Goal: Task Accomplishment & Management: Manage account settings

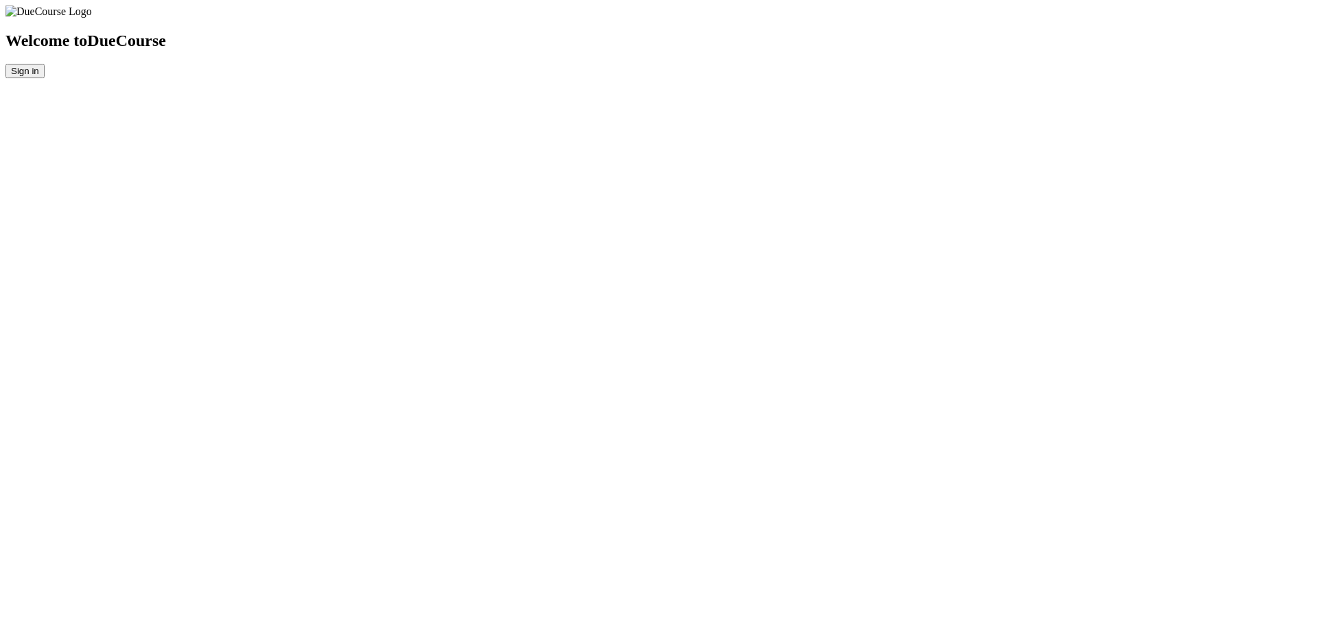
click at [45, 78] on button "Sign in" at bounding box center [24, 71] width 39 height 14
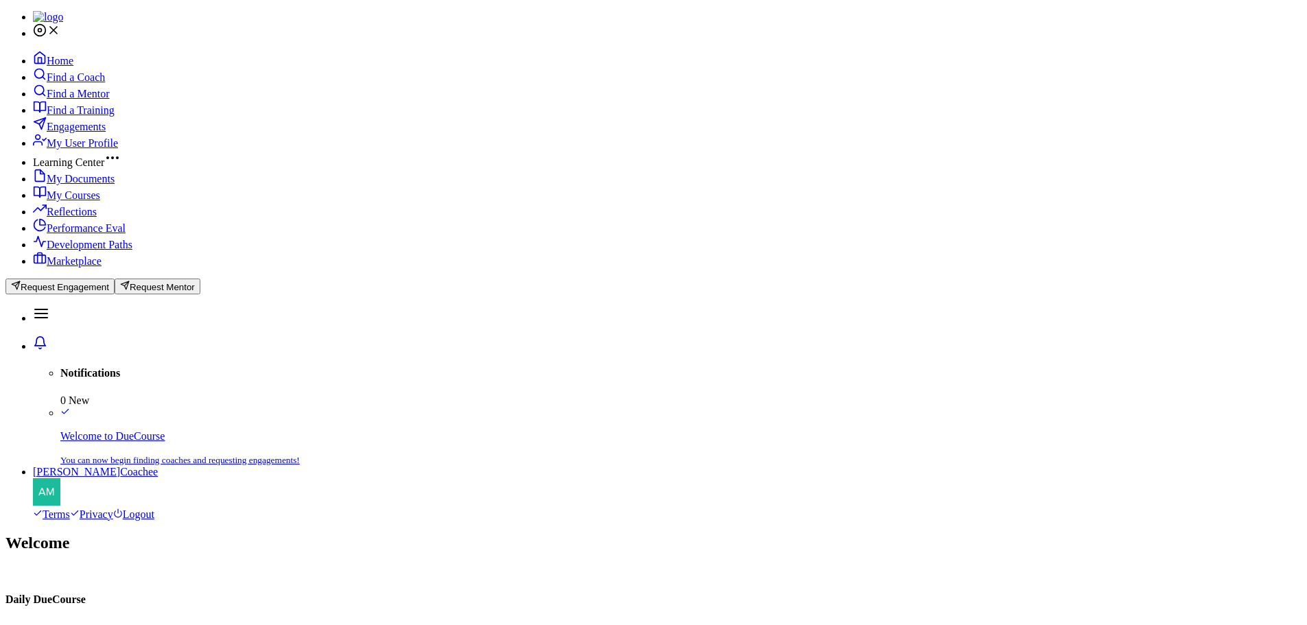
click at [60, 478] on img at bounding box center [46, 491] width 27 height 27
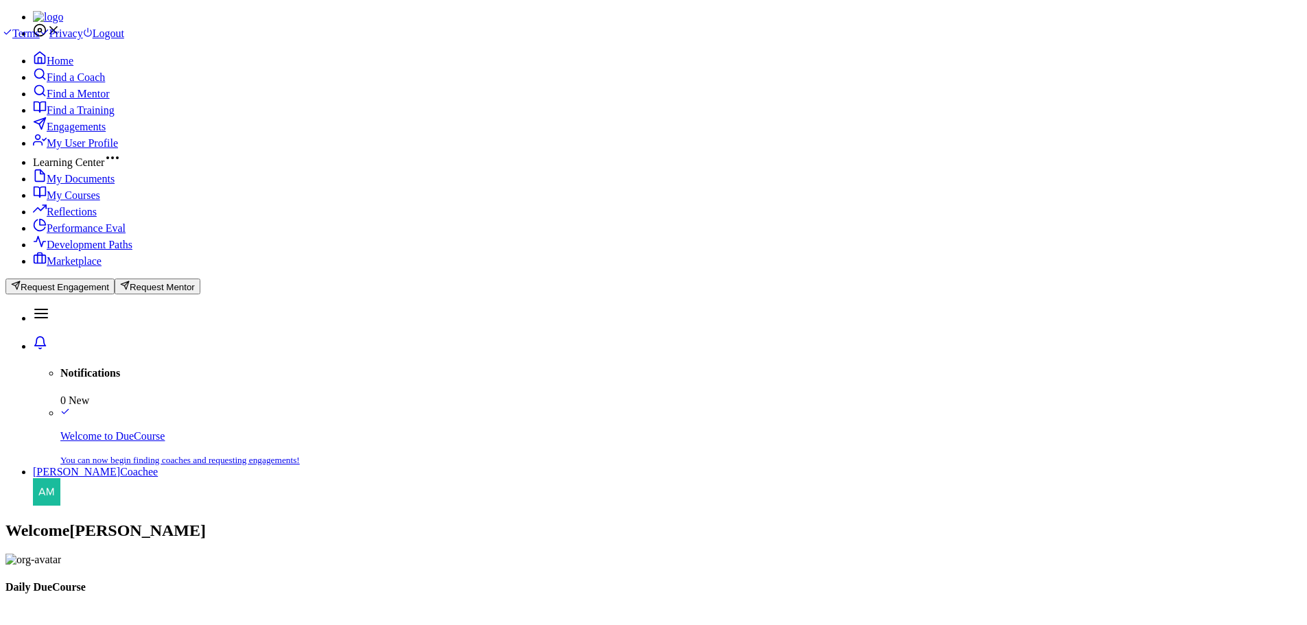
click at [77, 217] on span "Reflections" at bounding box center [72, 212] width 50 height 12
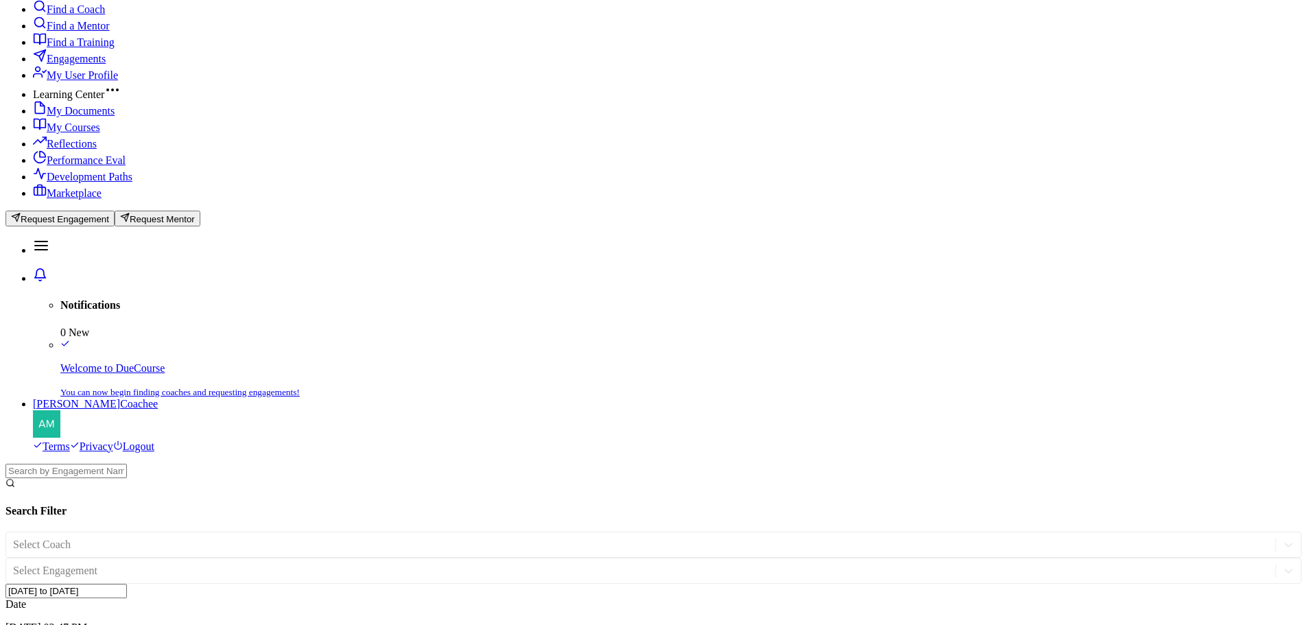
scroll to position [69, 0]
click at [95, 132] on span "My Courses" at bounding box center [74, 127] width 54 height 12
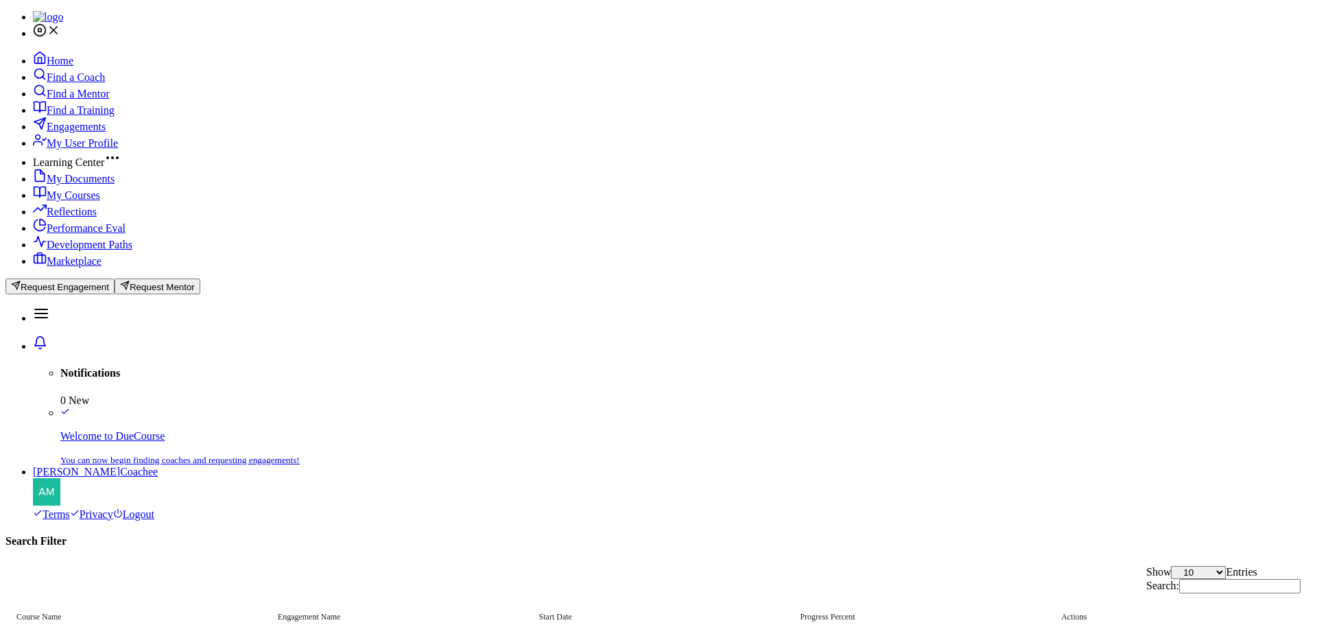
drag, startPoint x: 896, startPoint y: 239, endPoint x: 971, endPoint y: 230, distance: 76.0
click at [1004, 571] on span "View Course" at bounding box center [981, 576] width 46 height 10
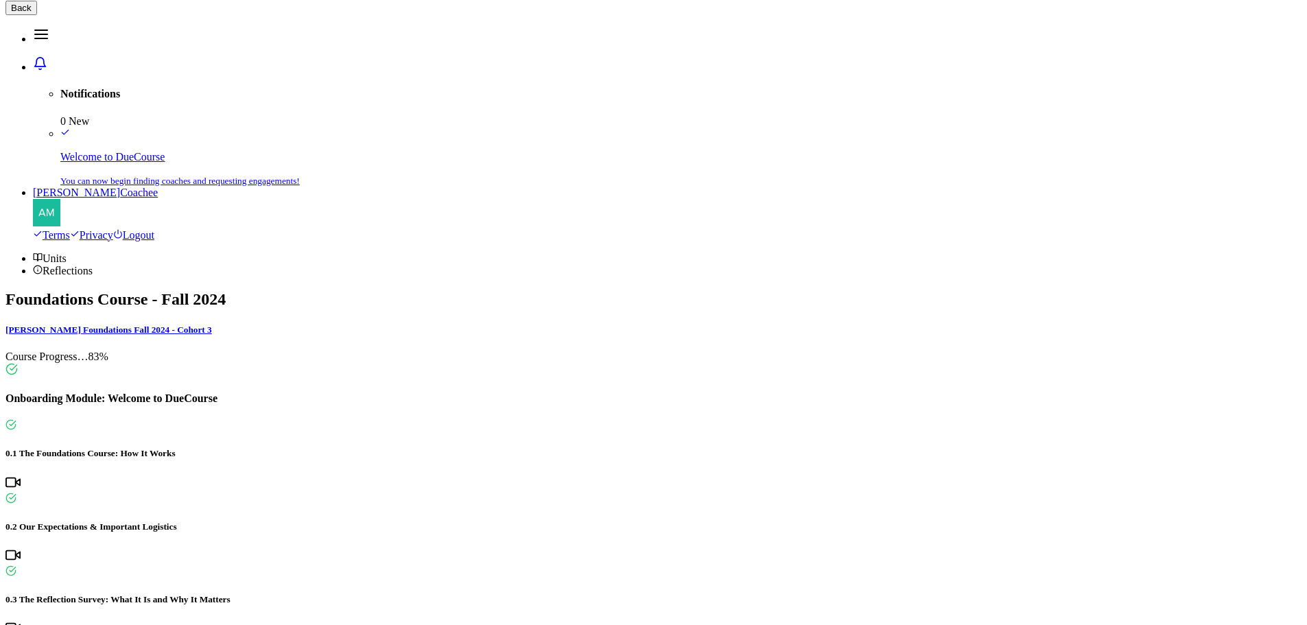
scroll to position [265, 0]
click at [32, 13] on span "Back" at bounding box center [21, 8] width 21 height 10
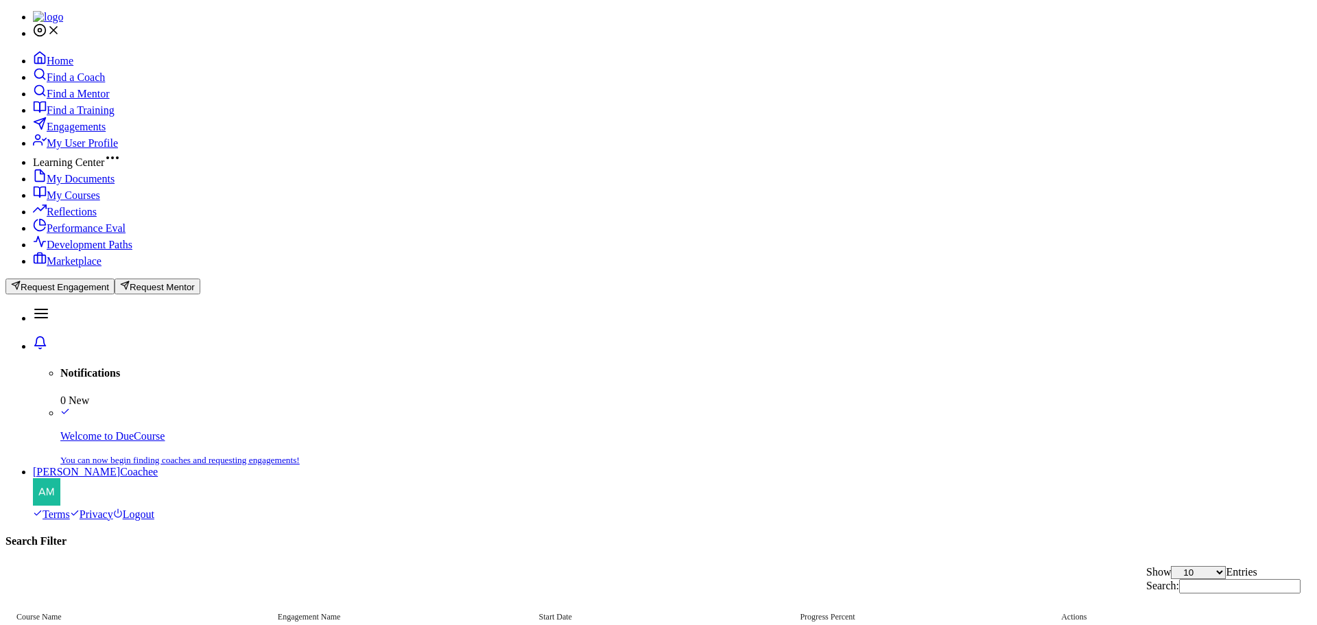
click at [96, 185] on span "My Documents" at bounding box center [81, 179] width 68 height 12
click at [76, 149] on span "My User Profile" at bounding box center [82, 143] width 71 height 12
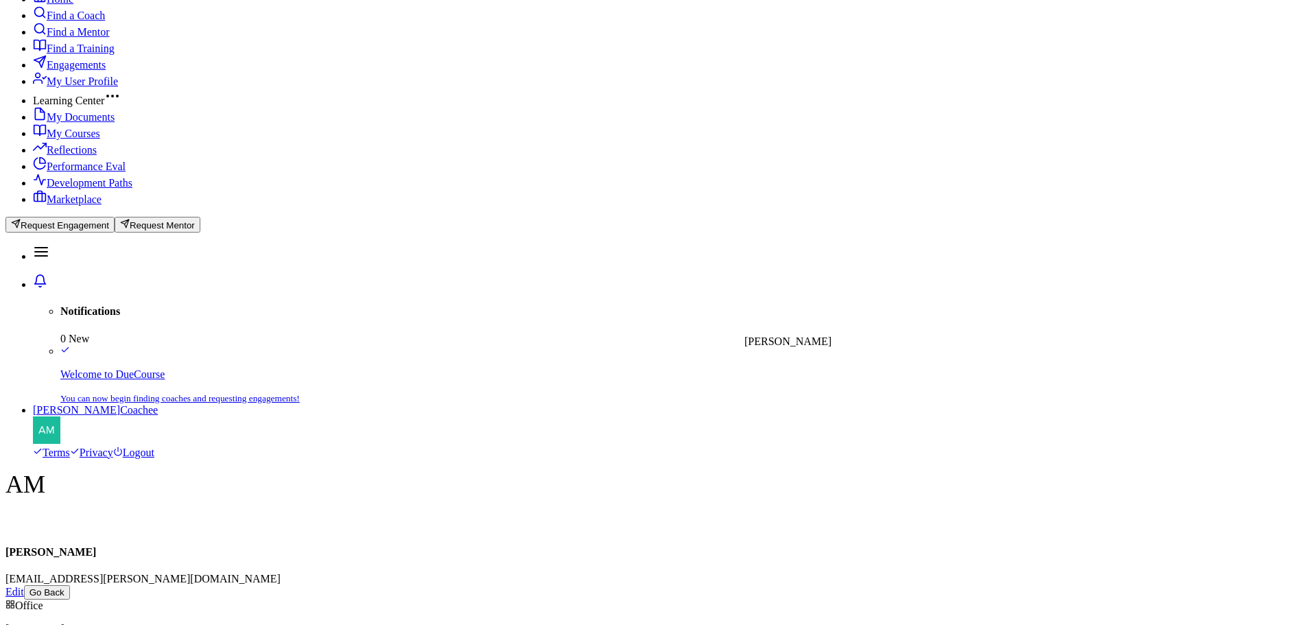
scroll to position [64, 0]
